Goal: Find contact information: Obtain details needed to contact an individual or organization

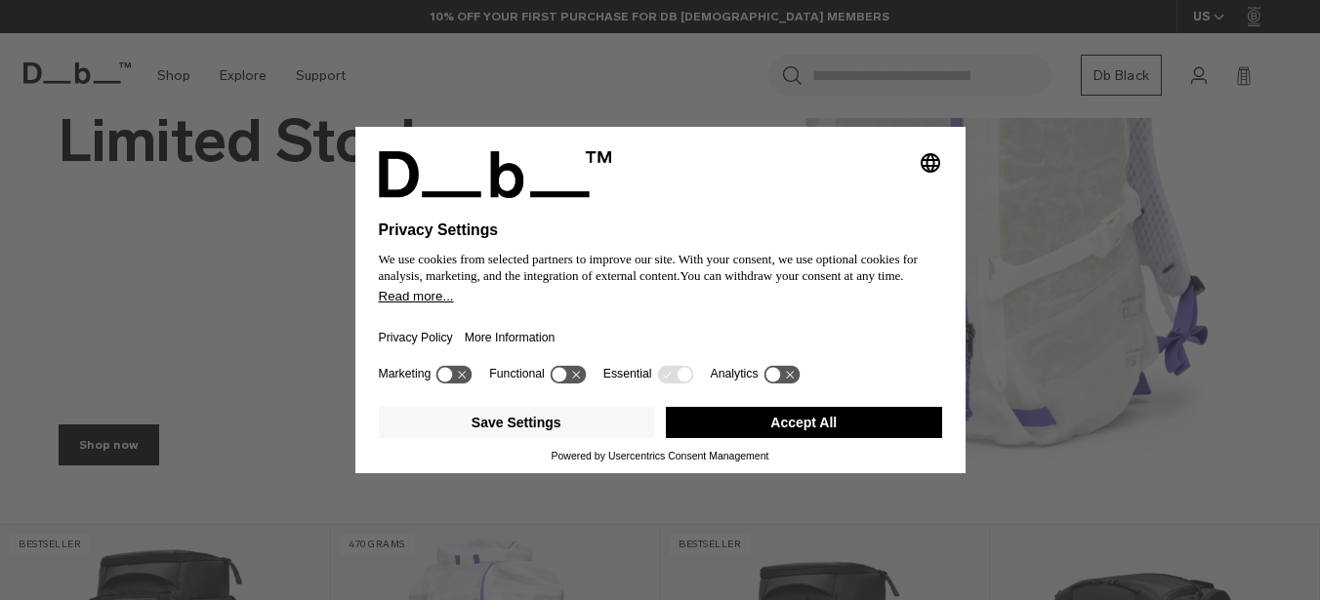
click at [807, 432] on button "Accept All" at bounding box center [804, 422] width 276 height 31
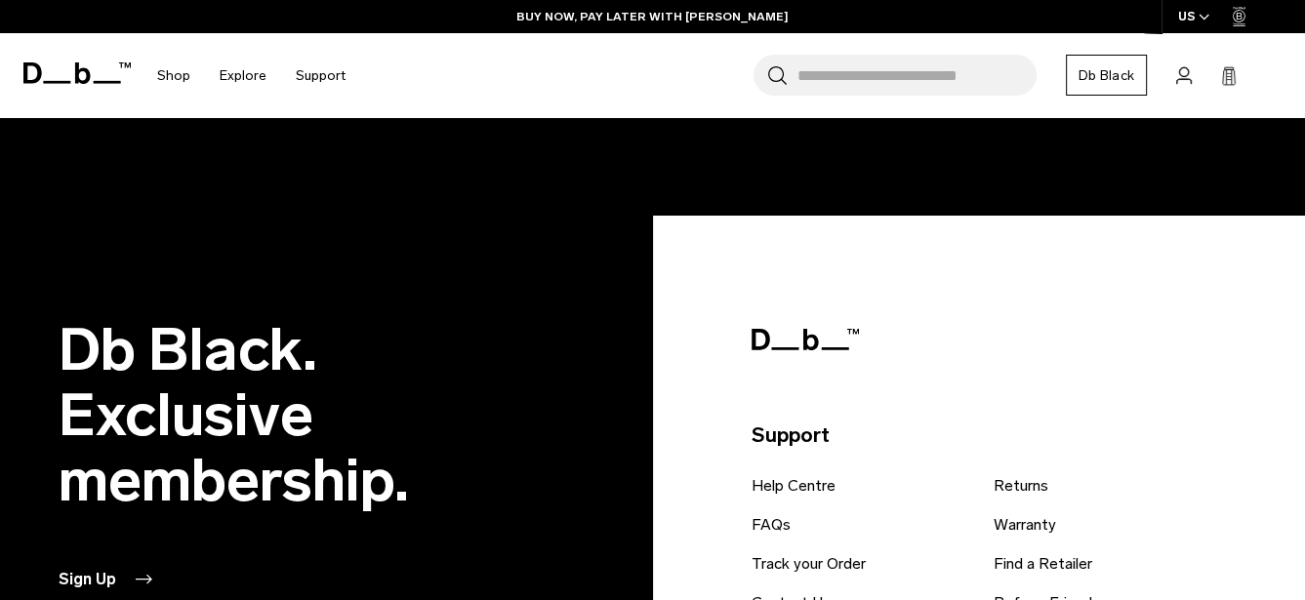
scroll to position [3807, 0]
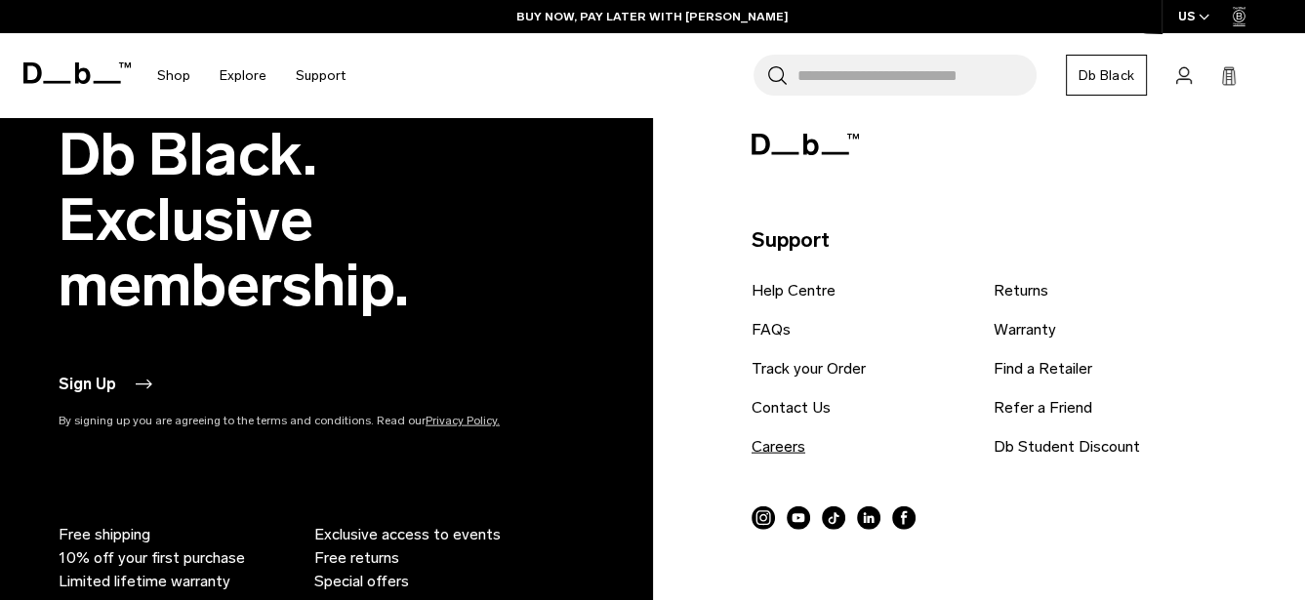
click at [787, 443] on link "Careers" at bounding box center [779, 446] width 54 height 23
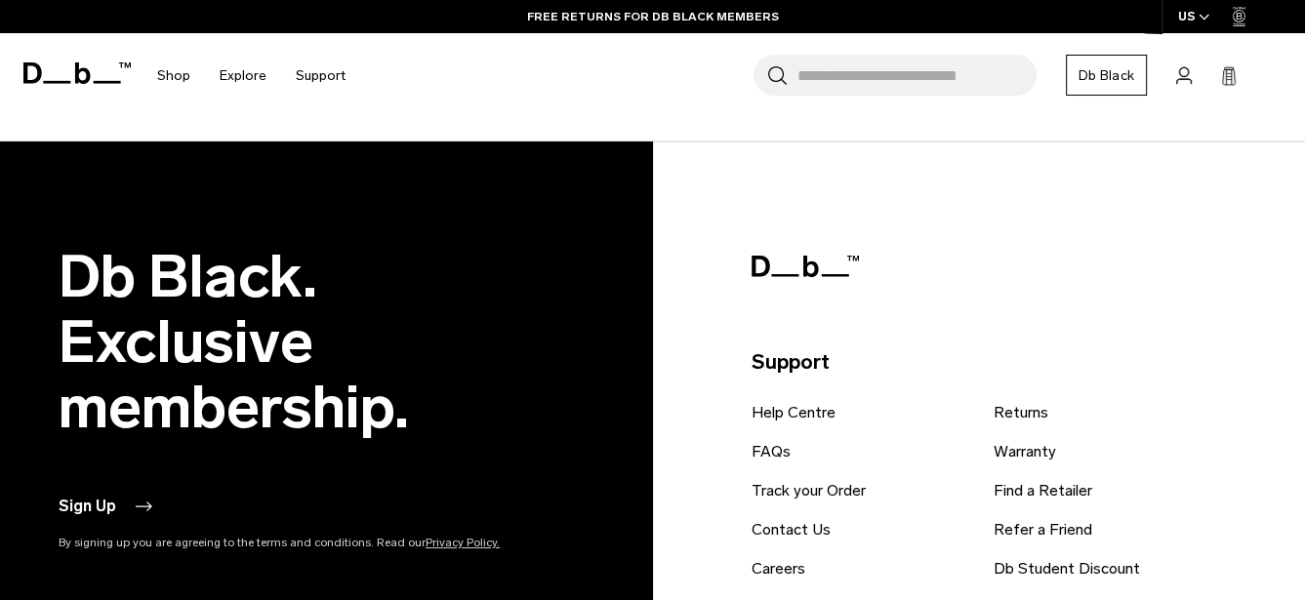
scroll to position [1269, 0]
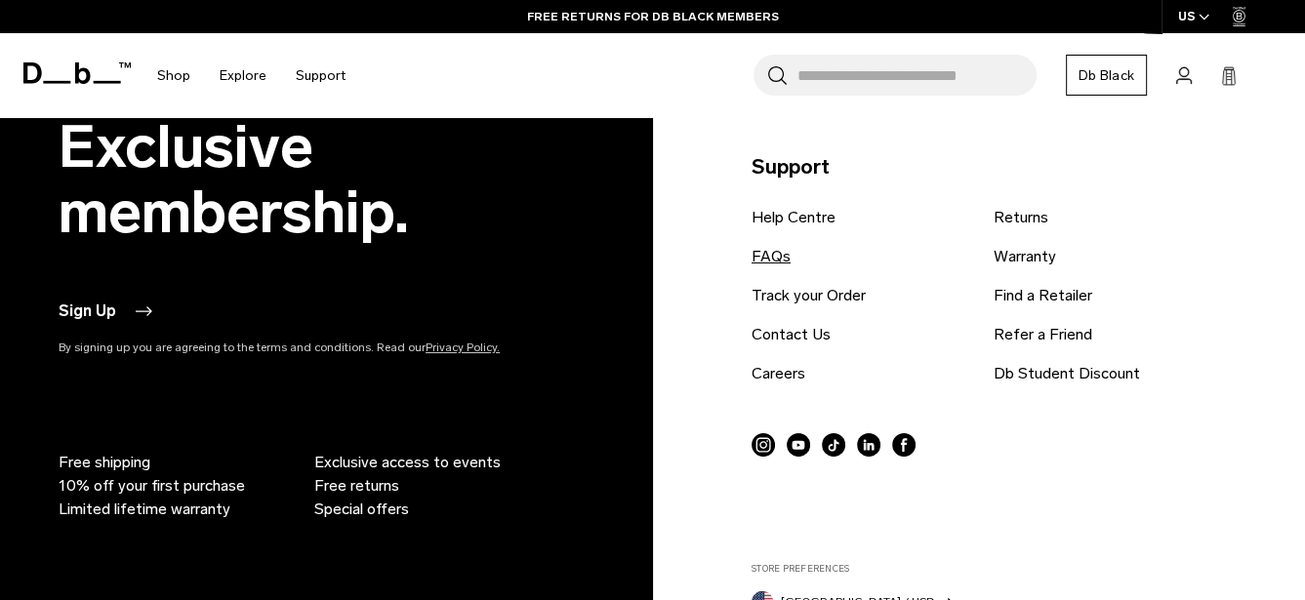
click at [777, 256] on link "FAQs" at bounding box center [771, 256] width 39 height 23
